Goal: Task Accomplishment & Management: Complete application form

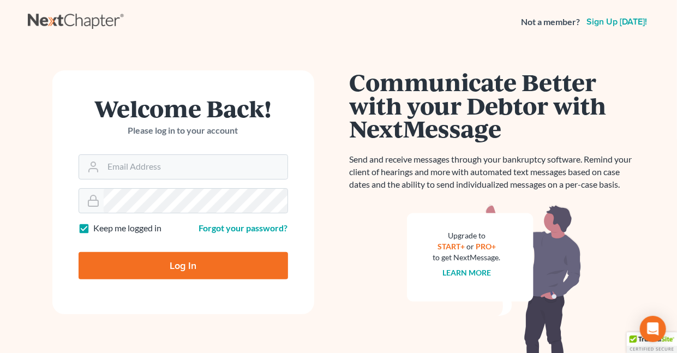
click at [94, 228] on label "Keep me logged in" at bounding box center [128, 228] width 68 height 13
click at [98, 228] on input "Keep me logged in" at bounding box center [101, 225] width 7 height 7
checkbox input "false"
click at [151, 165] on input "Email Address" at bounding box center [196, 167] width 184 height 24
type input "[EMAIL_ADDRESS][DOMAIN_NAME]"
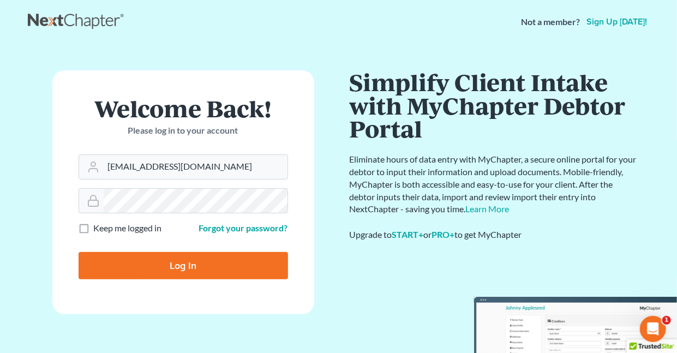
click at [188, 266] on input "Log In" at bounding box center [184, 265] width 210 height 27
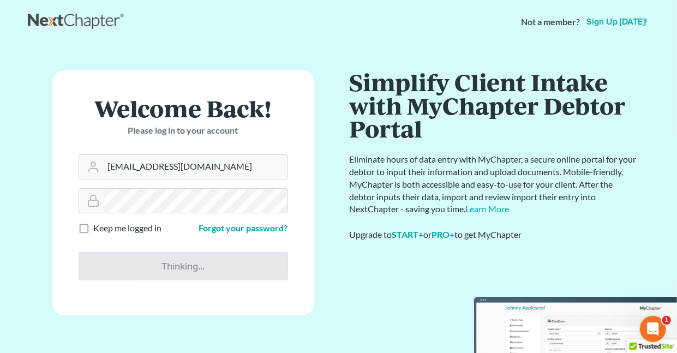
type input "Thinking..."
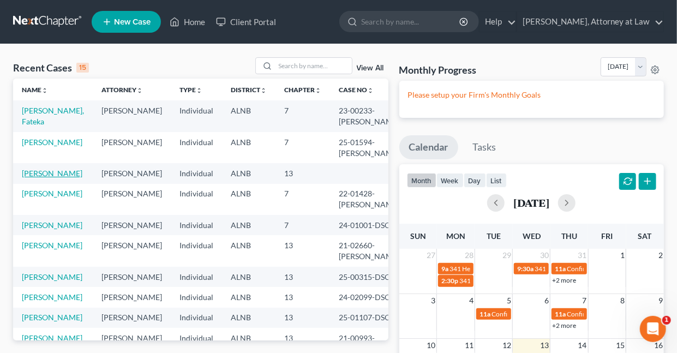
click at [47, 173] on link "[PERSON_NAME]" at bounding box center [52, 173] width 61 height 9
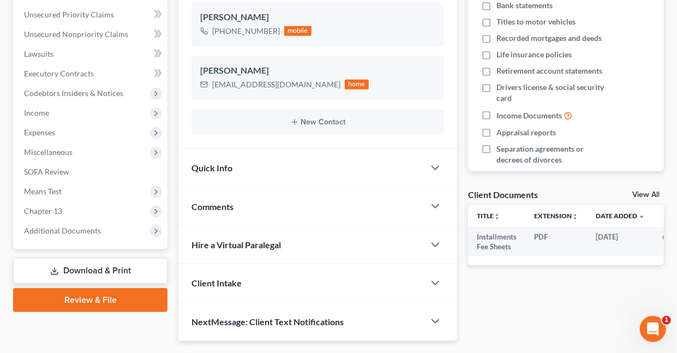
scroll to position [255, 0]
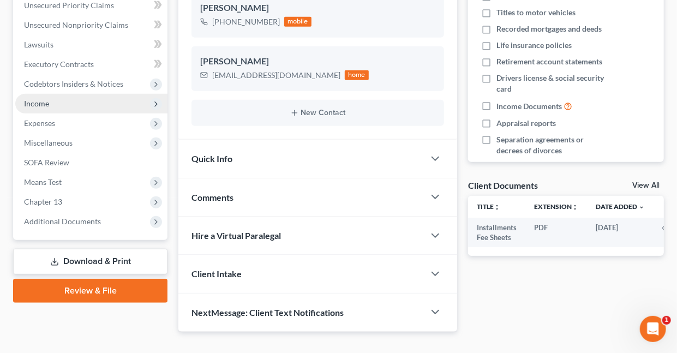
click at [42, 105] on span "Income" at bounding box center [36, 103] width 25 height 9
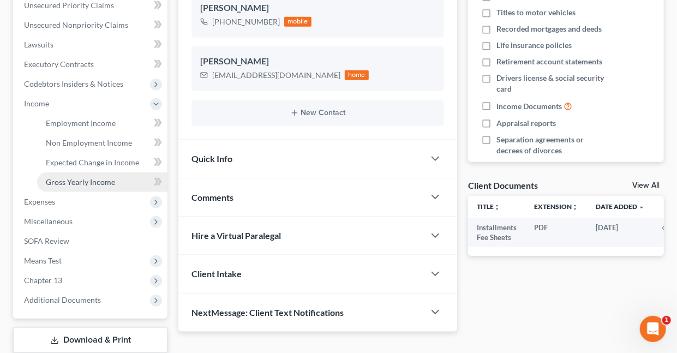
click at [95, 182] on span "Gross Yearly Income" at bounding box center [80, 181] width 69 height 9
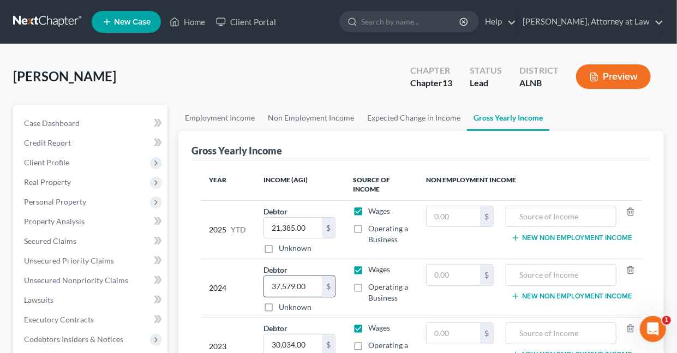
click at [313, 283] on input "37,579.00" at bounding box center [293, 286] width 58 height 21
type input "46,789"
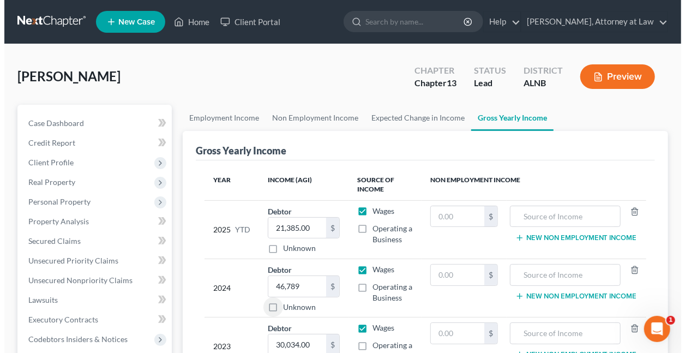
scroll to position [1, 0]
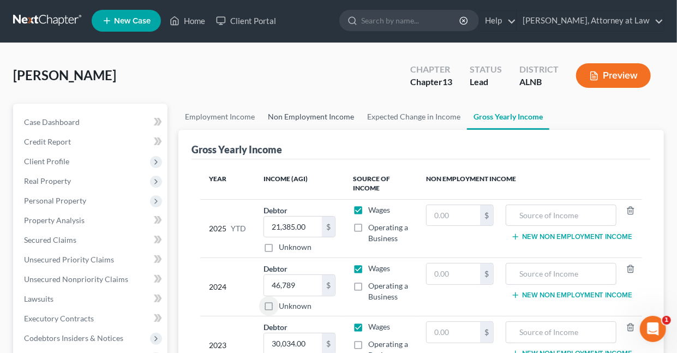
click at [292, 118] on link "Non Employment Income" at bounding box center [310, 117] width 99 height 26
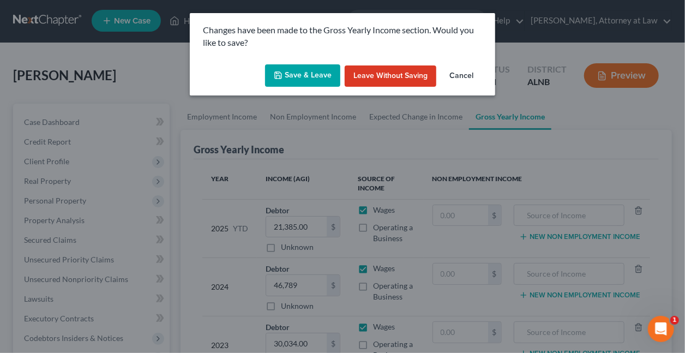
click at [296, 75] on button "Save & Leave" at bounding box center [302, 75] width 75 height 23
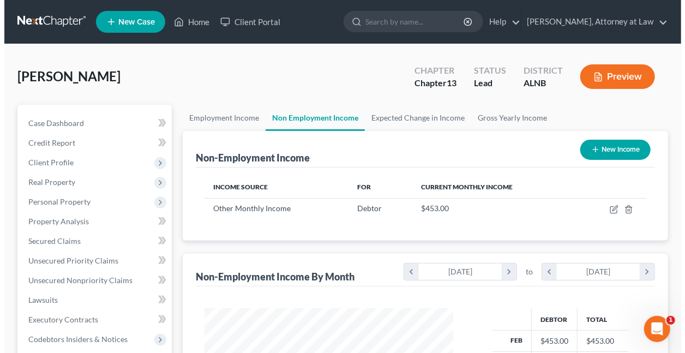
scroll to position [194, 270]
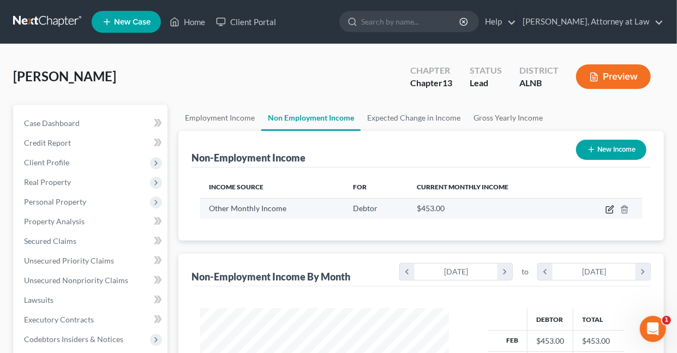
click at [611, 207] on icon "button" at bounding box center [610, 209] width 9 height 9
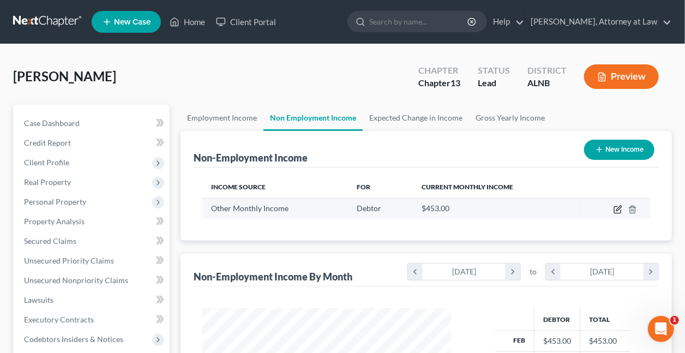
select select "13"
select select "0"
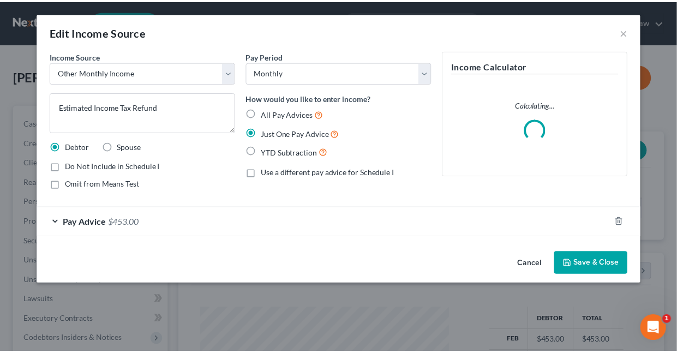
scroll to position [194, 274]
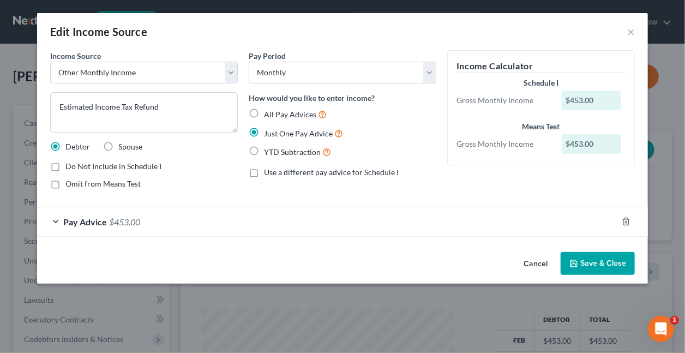
click at [134, 221] on span "$453.00" at bounding box center [124, 222] width 31 height 10
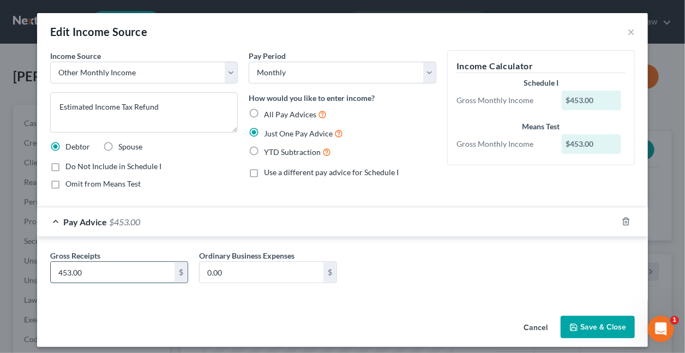
click at [108, 270] on input "453.00" at bounding box center [113, 272] width 124 height 21
type input "283"
click at [592, 321] on button "Save & Close" at bounding box center [598, 327] width 74 height 23
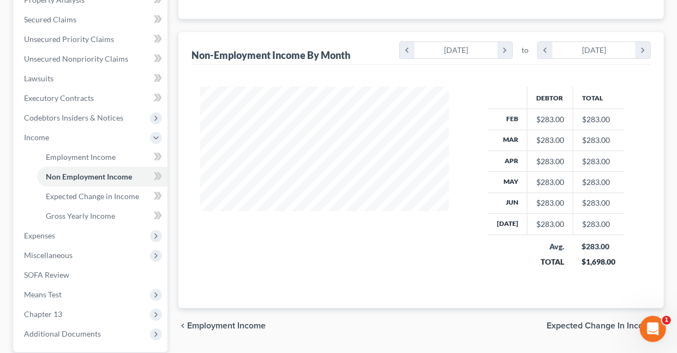
scroll to position [226, 0]
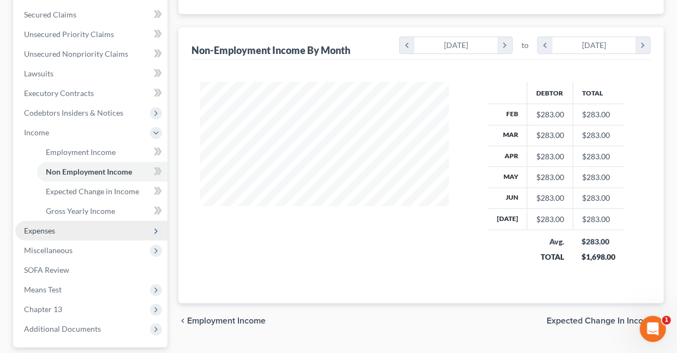
click at [50, 231] on span "Expenses" at bounding box center [39, 230] width 31 height 9
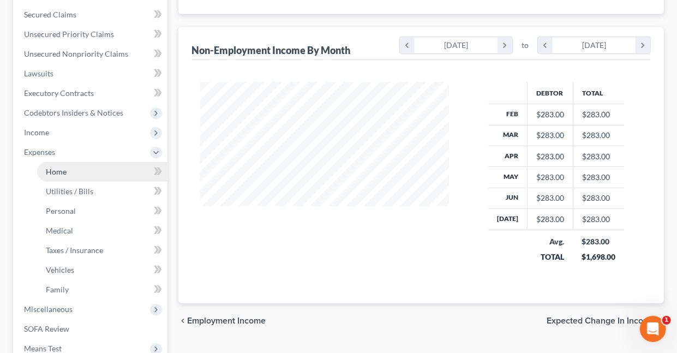
click at [59, 172] on span "Home" at bounding box center [56, 171] width 21 height 9
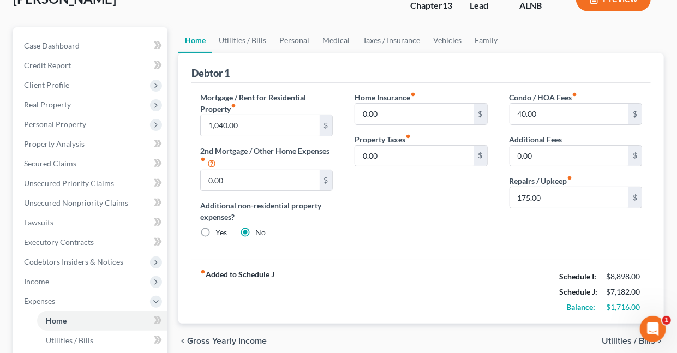
scroll to position [79, 0]
click at [292, 40] on link "Personal" at bounding box center [294, 39] width 43 height 26
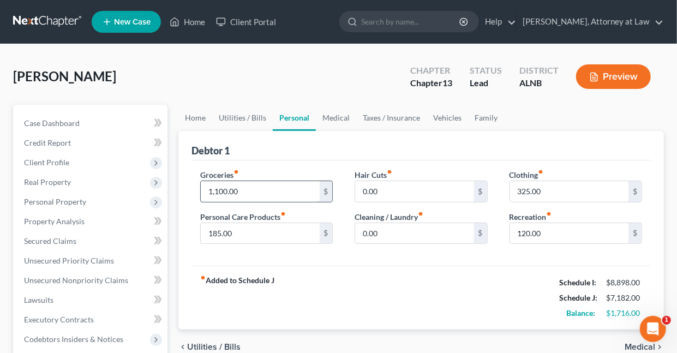
click at [261, 192] on input "1,100.00" at bounding box center [260, 191] width 118 height 21
type input "900"
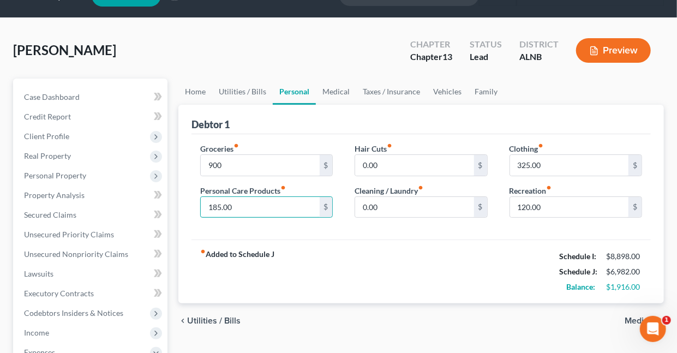
scroll to position [32, 0]
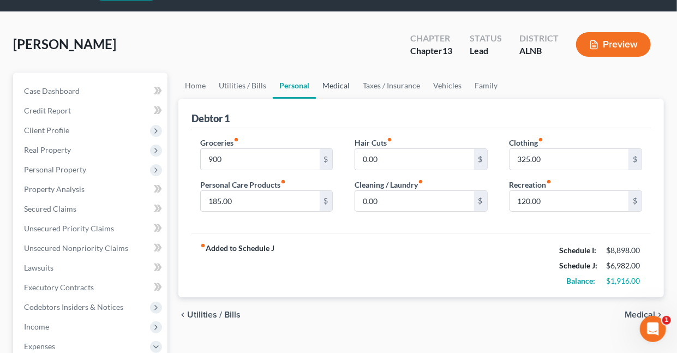
click at [328, 85] on link "Medical" at bounding box center [336, 86] width 40 height 26
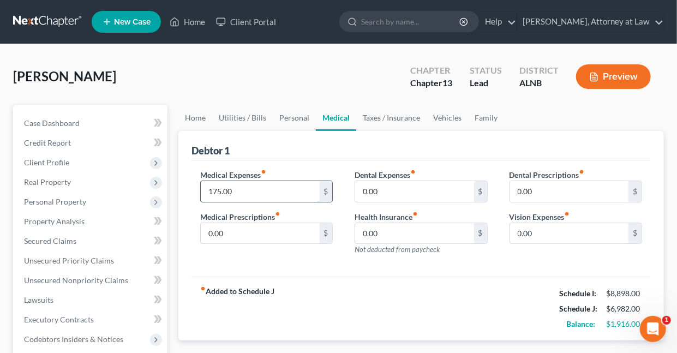
click at [243, 189] on input "175.00" at bounding box center [260, 191] width 118 height 21
click at [234, 191] on input "125" at bounding box center [260, 191] width 118 height 21
type input "175"
click at [247, 119] on link "Utilities / Bills" at bounding box center [242, 118] width 61 height 26
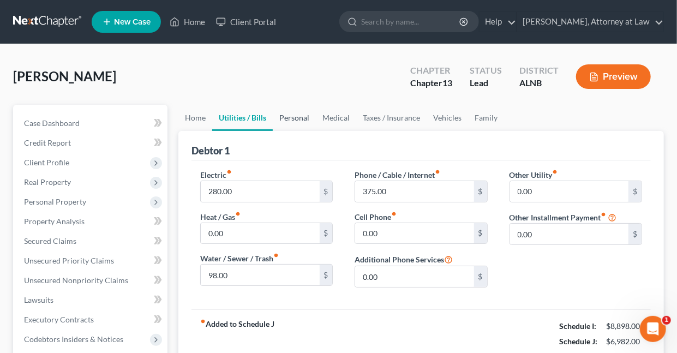
click at [291, 118] on link "Personal" at bounding box center [294, 118] width 43 height 26
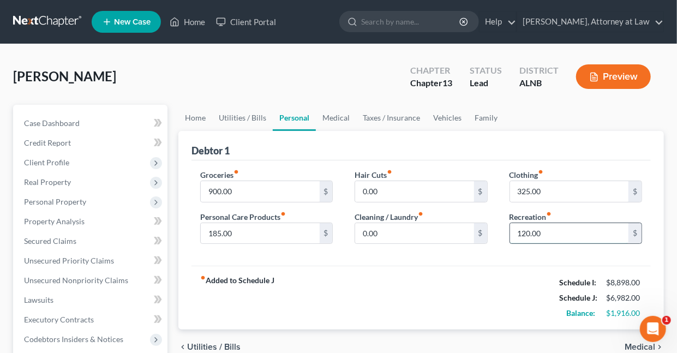
click at [554, 232] on input "120.00" at bounding box center [569, 233] width 118 height 21
type input "150"
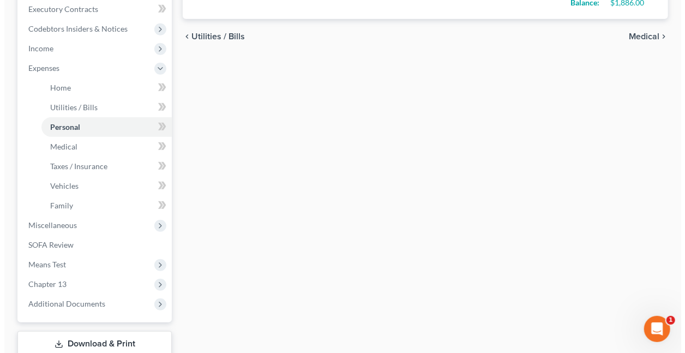
scroll to position [312, 0]
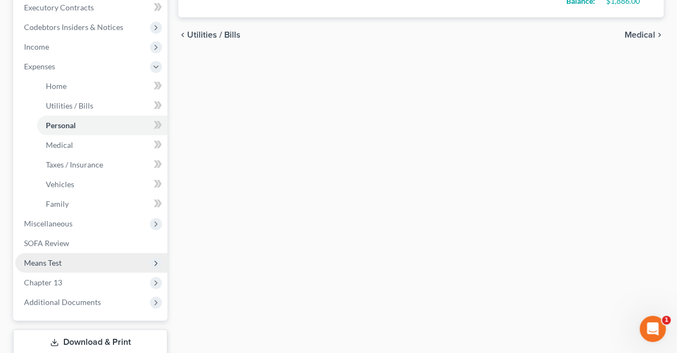
click at [40, 262] on span "Means Test" at bounding box center [43, 262] width 38 height 9
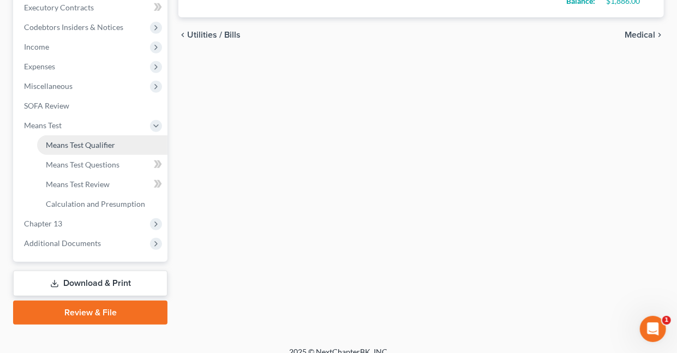
click at [59, 145] on span "Means Test Qualifier" at bounding box center [80, 144] width 69 height 9
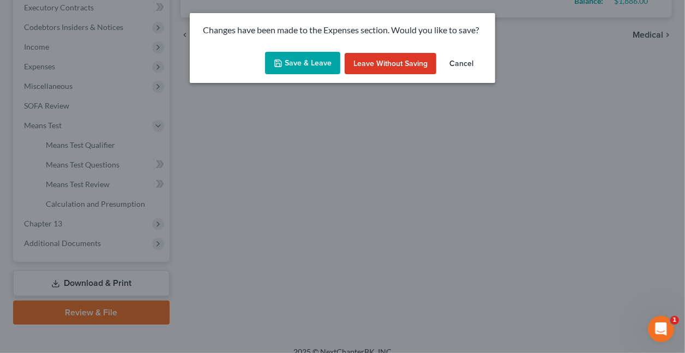
click at [301, 60] on button "Save & Leave" at bounding box center [302, 63] width 75 height 23
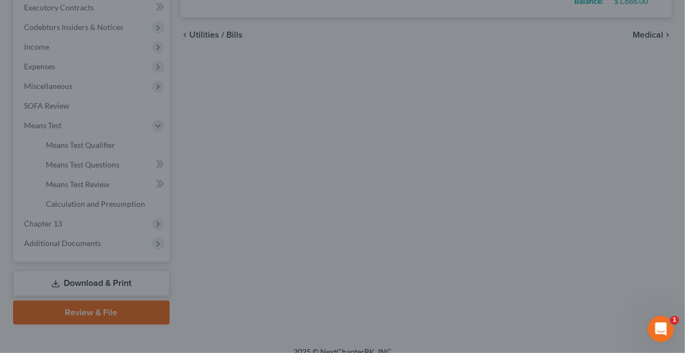
type input "150.00"
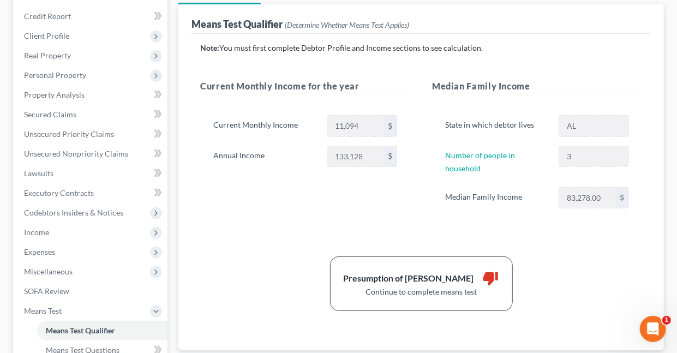
scroll to position [106, 0]
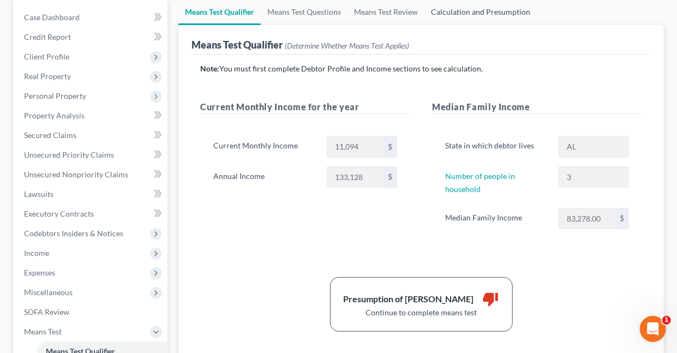
click at [475, 11] on link "Calculation and Presumption" at bounding box center [480, 12] width 112 height 26
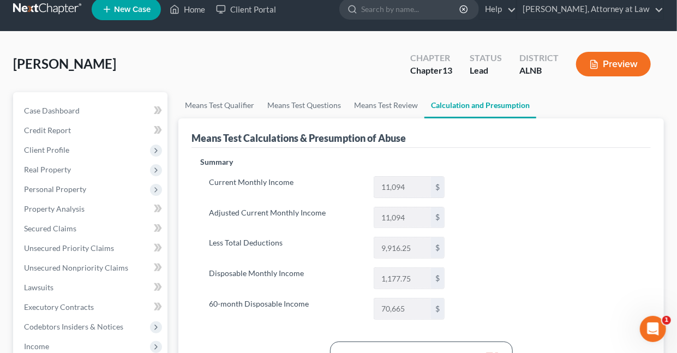
scroll to position [10, 0]
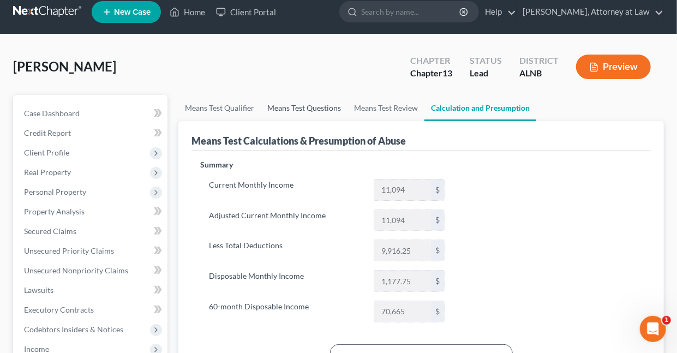
click at [312, 107] on link "Means Test Questions" at bounding box center [304, 108] width 87 height 26
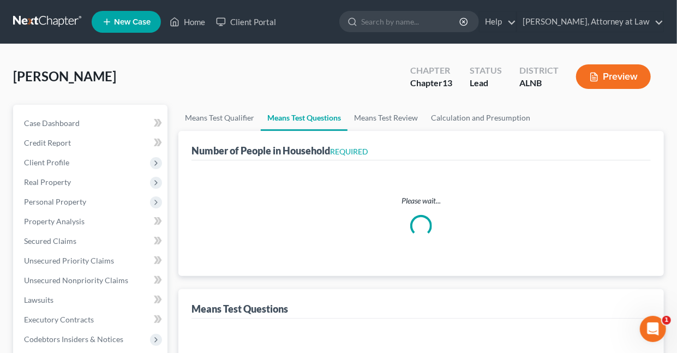
select select "0"
select select "60"
select select "1"
select select "60"
select select "0"
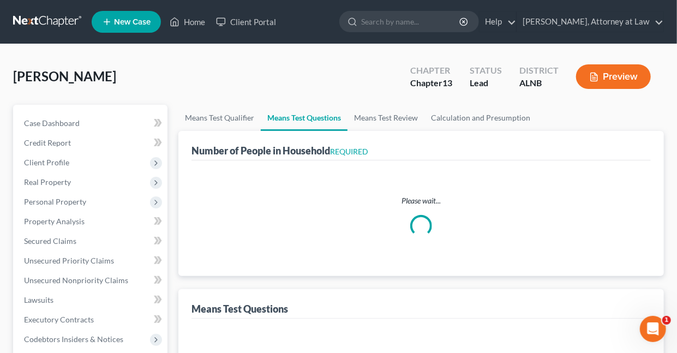
select select "60"
select select "3"
select select "0"
select select "3"
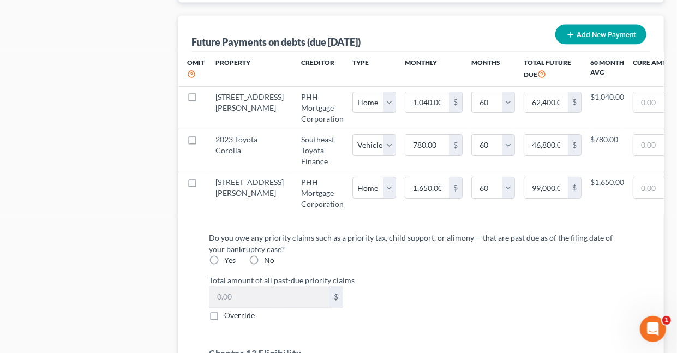
scroll to position [1163, 0]
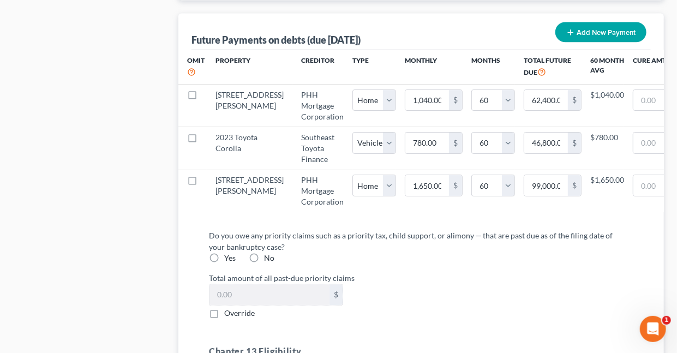
click at [264, 262] on label "No" at bounding box center [269, 258] width 10 height 11
click at [268, 260] on input "No" at bounding box center [271, 256] width 7 height 7
radio input "true"
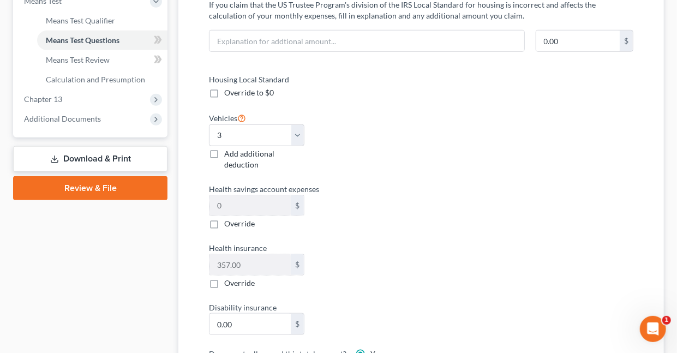
scroll to position [419, 0]
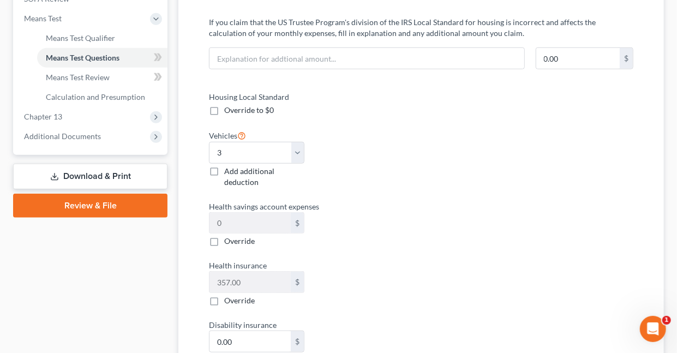
click at [101, 175] on link "Download & Print" at bounding box center [90, 177] width 154 height 26
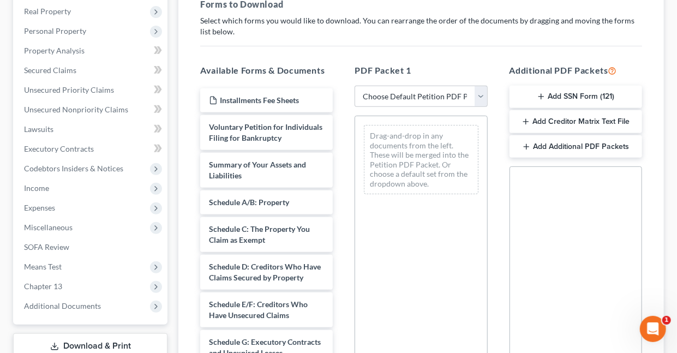
scroll to position [184, 0]
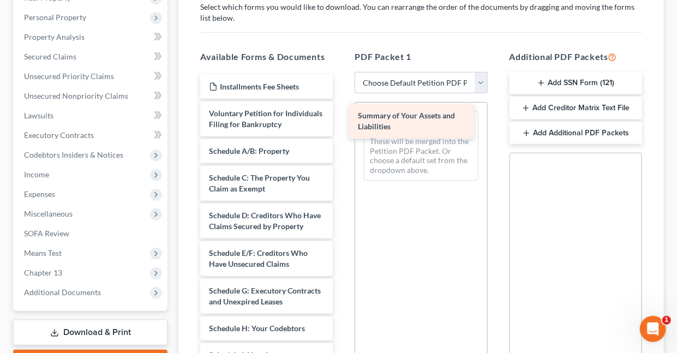
drag, startPoint x: 245, startPoint y: 164, endPoint x: 394, endPoint y: 119, distance: 155.7
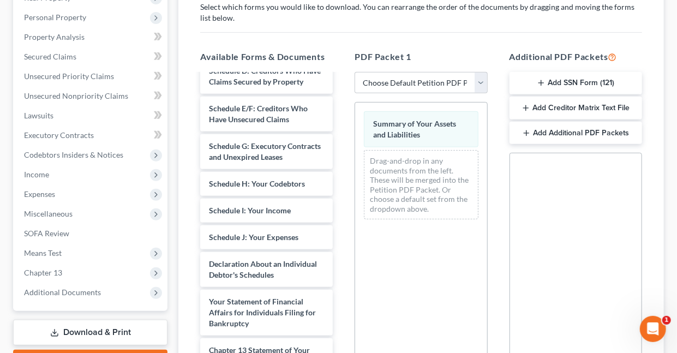
scroll to position [169, 0]
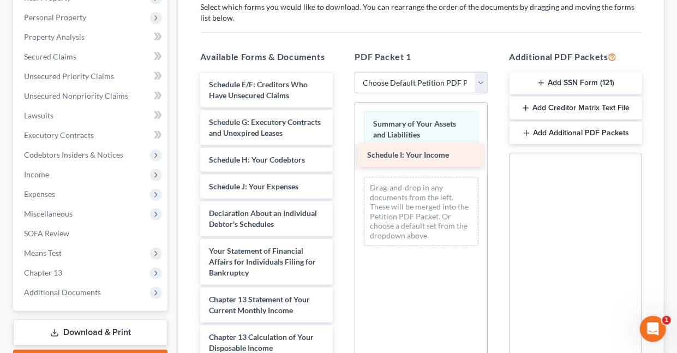
drag, startPoint x: 261, startPoint y: 217, endPoint x: 419, endPoint y: 154, distance: 170.2
click at [342, 154] on div "Schedule I: Your Income Installments Fee Sheets Voluntary Petition for Individu…" at bounding box center [266, 203] width 150 height 594
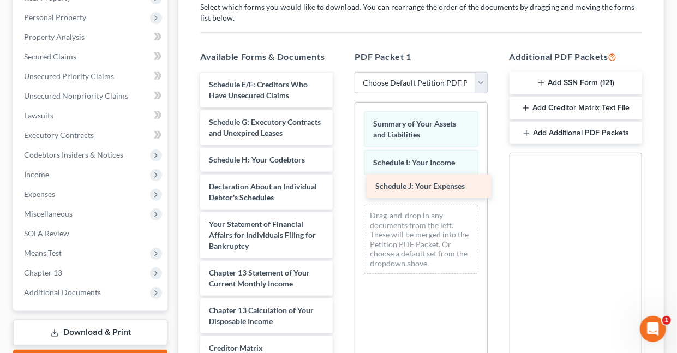
drag, startPoint x: 230, startPoint y: 219, endPoint x: 396, endPoint y: 186, distance: 169.1
click at [342, 186] on div "Schedule J: Your Expenses Installments Fee Sheets Voluntary Petition for Indivi…" at bounding box center [266, 189] width 150 height 567
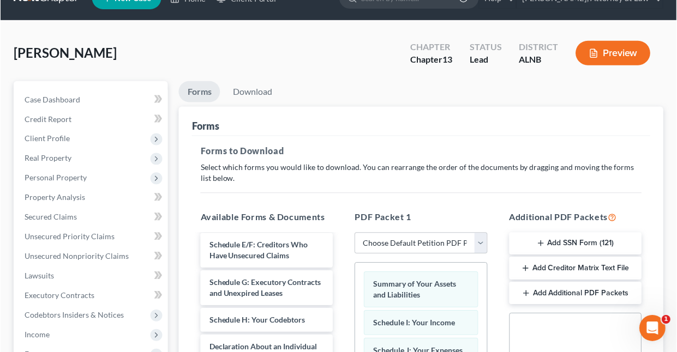
scroll to position [23, 0]
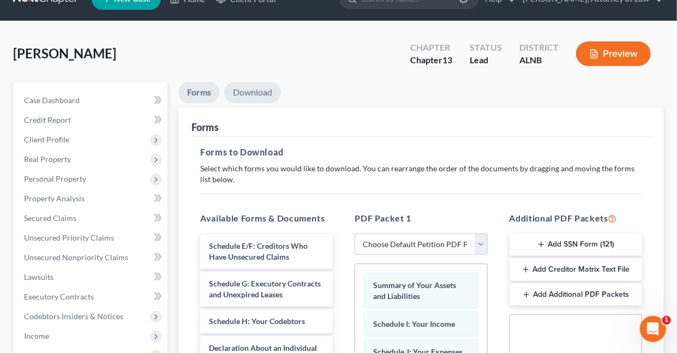
click at [253, 92] on link "Download" at bounding box center [252, 92] width 57 height 21
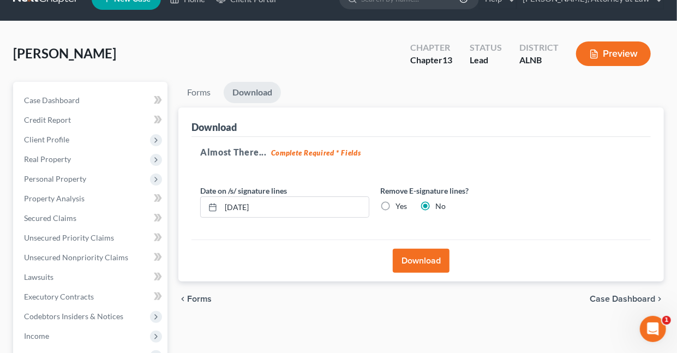
click at [420, 261] on button "Download" at bounding box center [421, 261] width 57 height 24
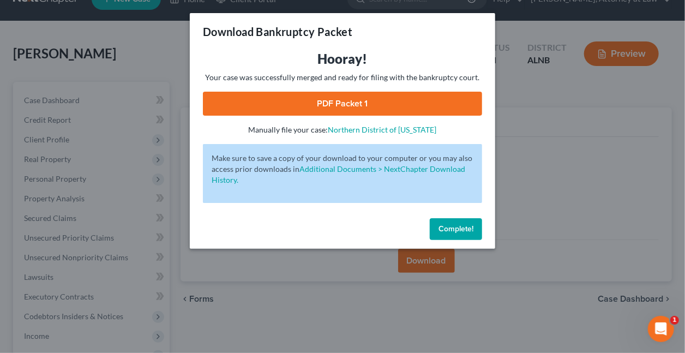
click at [358, 105] on link "PDF Packet 1" at bounding box center [342, 104] width 279 height 24
click at [441, 229] on span "Complete!" at bounding box center [456, 228] width 35 height 9
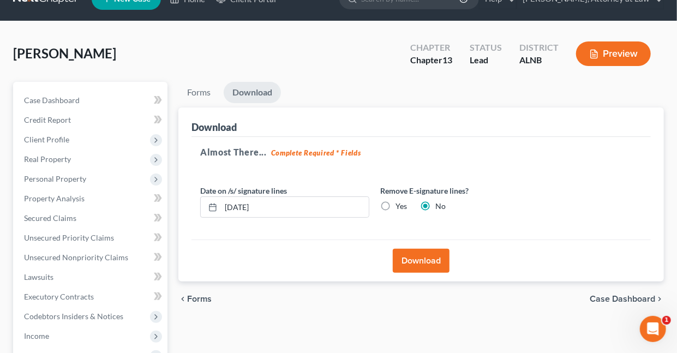
click at [609, 52] on button "Preview" at bounding box center [613, 53] width 75 height 25
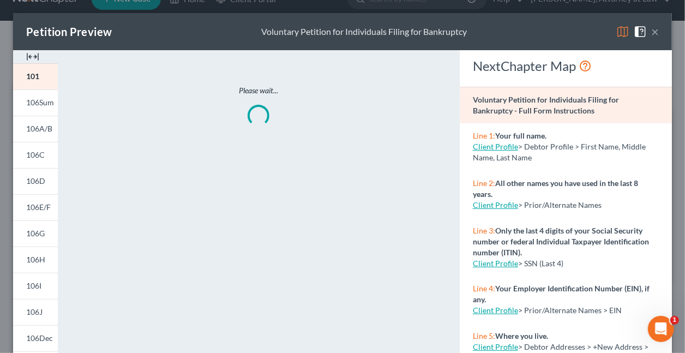
click at [617, 32] on img at bounding box center [623, 31] width 13 height 13
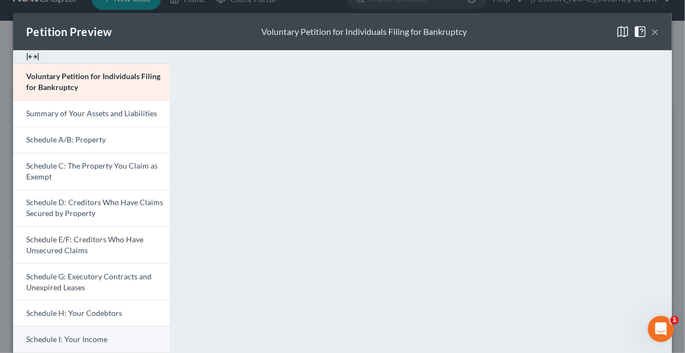
click at [96, 338] on span "Schedule I: Your Income" at bounding box center [66, 338] width 81 height 9
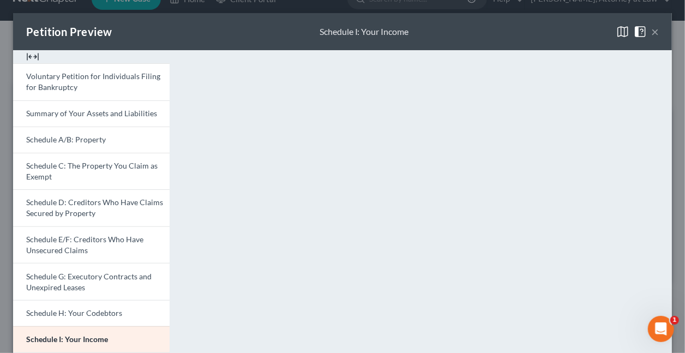
click at [651, 32] on button "×" at bounding box center [655, 31] width 8 height 13
